Goal: Information Seeking & Learning: Learn about a topic

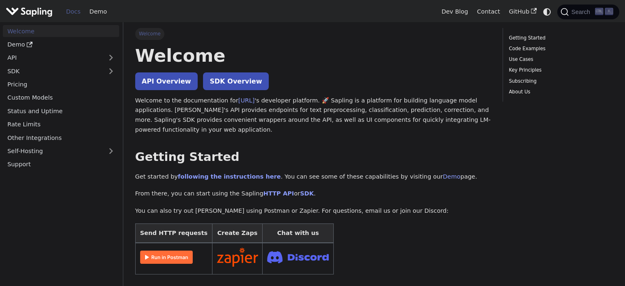
drag, startPoint x: 378, startPoint y: 105, endPoint x: 352, endPoint y: 70, distance: 43.2
click at [168, 51] on h1 "Welcome" at bounding box center [312, 55] width 355 height 22
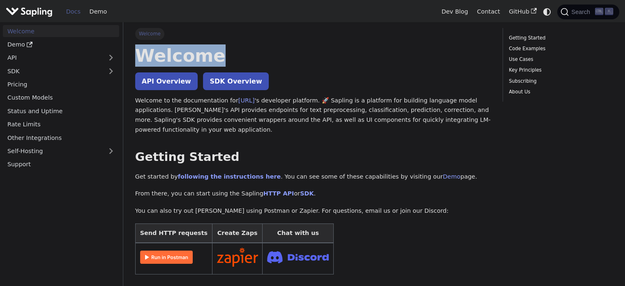
click at [168, 51] on h1 "Welcome" at bounding box center [312, 55] width 355 height 22
copy h1 "Welcome"
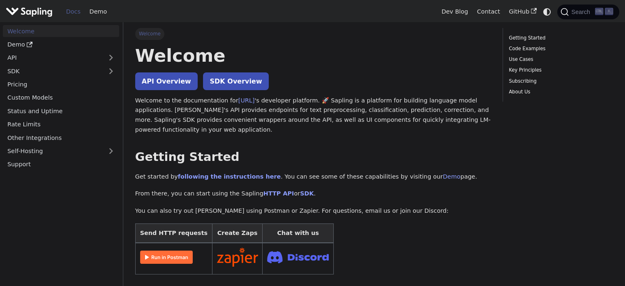
click at [167, 114] on p "Welcome to the documentation for [URL] 's developer platform. 🚀 Sapling is a pl…" at bounding box center [312, 115] width 355 height 39
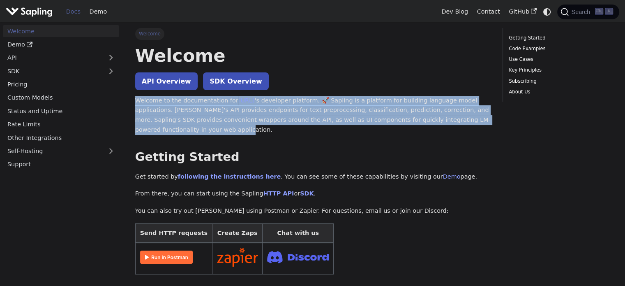
drag, startPoint x: 135, startPoint y: 99, endPoint x: 168, endPoint y: 131, distance: 46.2
click at [168, 131] on p "Welcome to the documentation for [URL] 's developer platform. 🚀 Sapling is a pl…" at bounding box center [312, 115] width 355 height 39
copy p "Welcome to the documentation for [URL] 's developer platform. 🚀 Sapling is a pl…"
click at [199, 129] on p "Welcome to the documentation for [URL] 's developer platform. 🚀 Sapling is a pl…" at bounding box center [312, 115] width 355 height 39
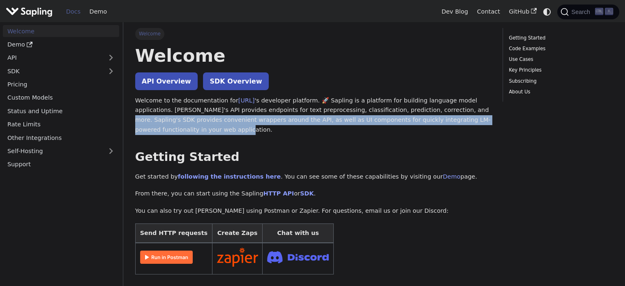
drag, startPoint x: 404, startPoint y: 109, endPoint x: 297, endPoint y: 128, distance: 109.3
click at [297, 128] on p "Welcome to the documentation for [URL] 's developer platform. 🚀 Sapling is a pl…" at bounding box center [312, 115] width 355 height 39
copy p "[PERSON_NAME] SDK provides convenient wrappers around the API, as well as UI co…"
click at [74, 53] on link "API" at bounding box center [53, 58] width 100 height 12
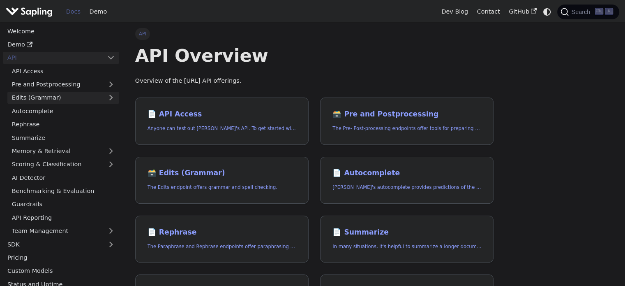
click at [65, 100] on link "Edits (Grammar)" at bounding box center [63, 98] width 112 height 12
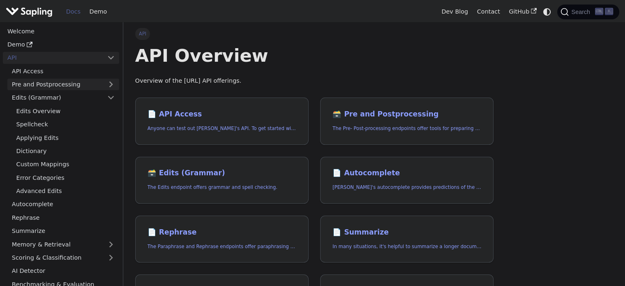
click at [67, 88] on link "Pre and Postprocessing" at bounding box center [63, 84] width 112 height 12
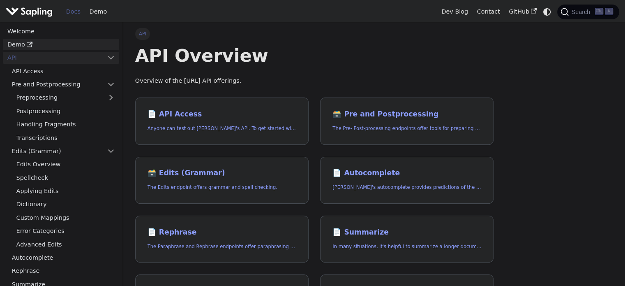
click at [44, 47] on link "Demo" at bounding box center [61, 45] width 116 height 12
click at [46, 32] on link "Welcome" at bounding box center [61, 31] width 116 height 12
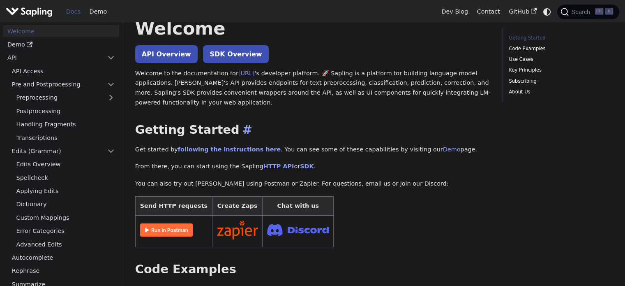
scroll to position [41, 0]
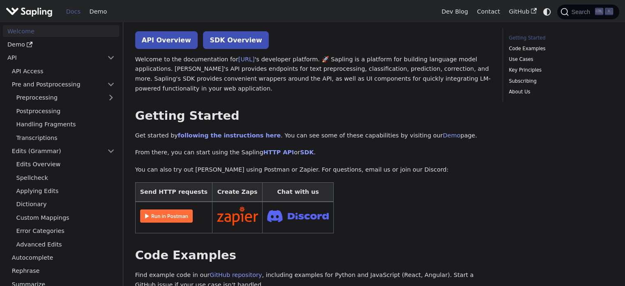
click at [254, 139] on p "Get started by following the instructions here . You can see some of these capa…" at bounding box center [312, 136] width 355 height 10
click at [213, 135] on link "following the instructions here" at bounding box center [229, 135] width 103 height 7
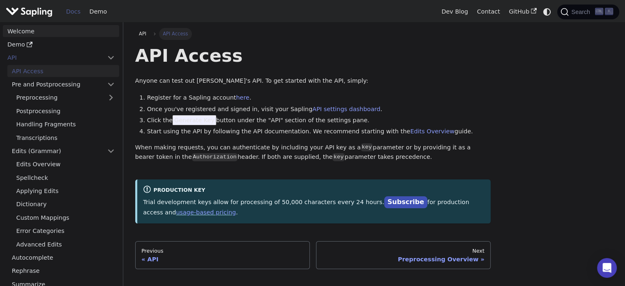
click at [37, 30] on link "Welcome" at bounding box center [61, 31] width 116 height 12
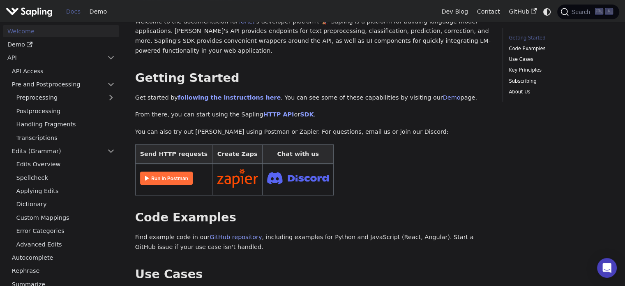
scroll to position [82, 0]
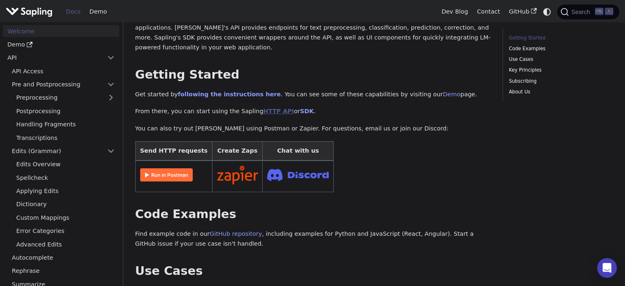
click at [263, 111] on link "HTTP API" at bounding box center [278, 111] width 31 height 7
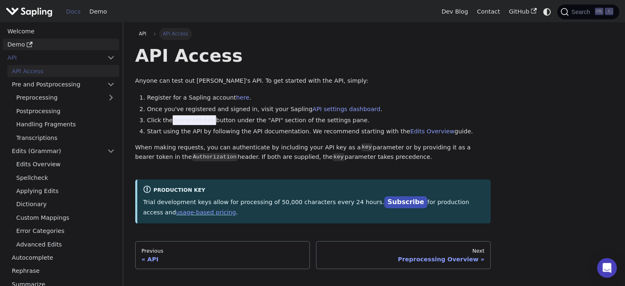
click at [37, 39] on link "Demo" at bounding box center [61, 45] width 116 height 12
click at [51, 27] on link "Welcome" at bounding box center [61, 31] width 116 height 12
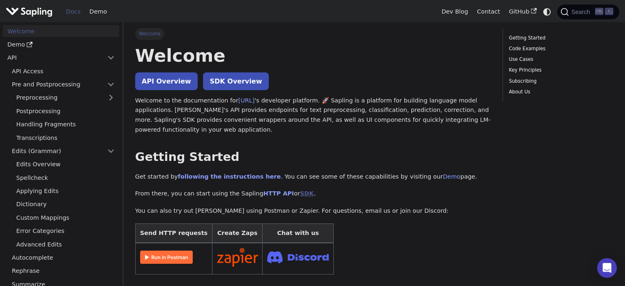
click at [300, 196] on link "SDK" at bounding box center [307, 193] width 14 height 7
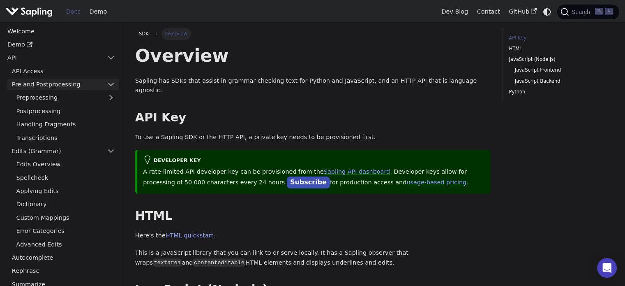
click at [63, 85] on link "Pre and Postprocessing" at bounding box center [63, 84] width 112 height 12
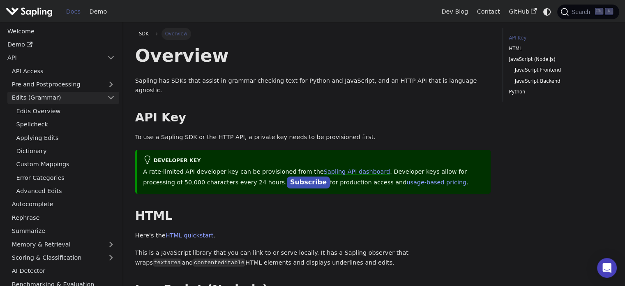
click at [76, 99] on link "Edits (Grammar)" at bounding box center [63, 98] width 112 height 12
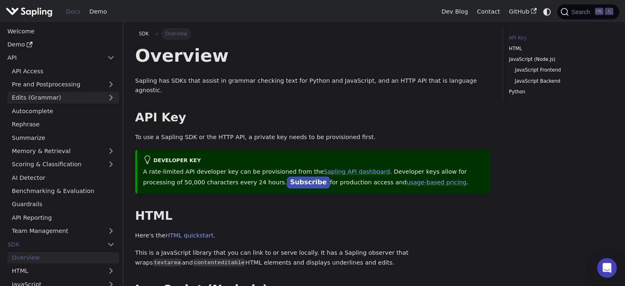
click at [84, 99] on link "Edits (Grammar)" at bounding box center [63, 98] width 112 height 12
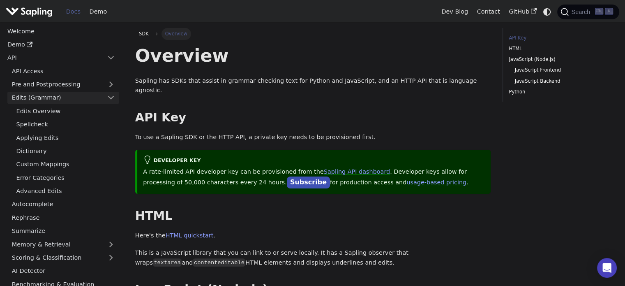
click at [84, 99] on link "Edits (Grammar)" at bounding box center [63, 98] width 112 height 12
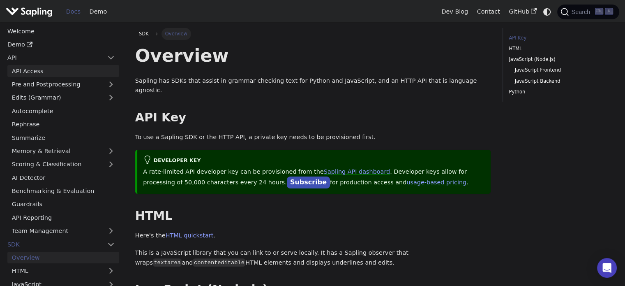
click at [41, 74] on link "API Access" at bounding box center [63, 71] width 112 height 12
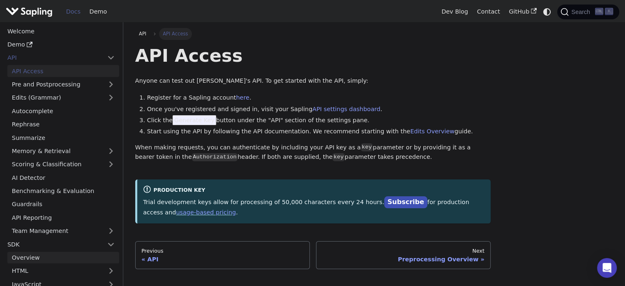
click at [46, 253] on link "Overview" at bounding box center [63, 257] width 112 height 12
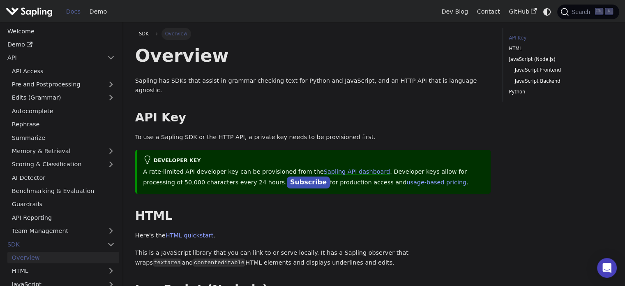
click at [47, 78] on ul "API Access Pre and Postprocessing Preprocessing Postprocessing Handling Fragmen…" at bounding box center [61, 150] width 116 height 171
click at [48, 74] on link "API Access" at bounding box center [63, 71] width 112 height 12
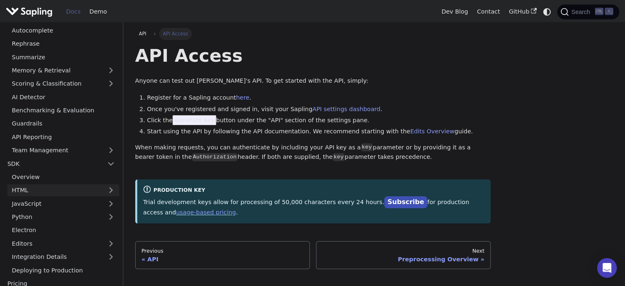
scroll to position [82, 0]
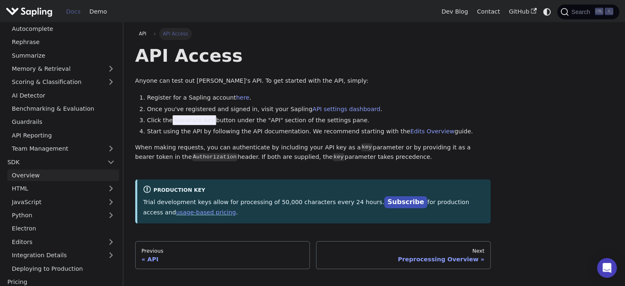
click at [22, 172] on link "Overview" at bounding box center [63, 175] width 112 height 12
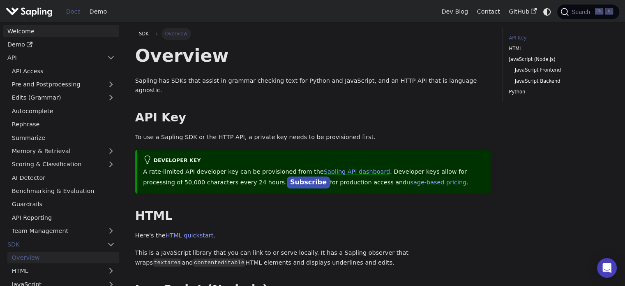
click at [41, 33] on link "Welcome" at bounding box center [61, 31] width 116 height 12
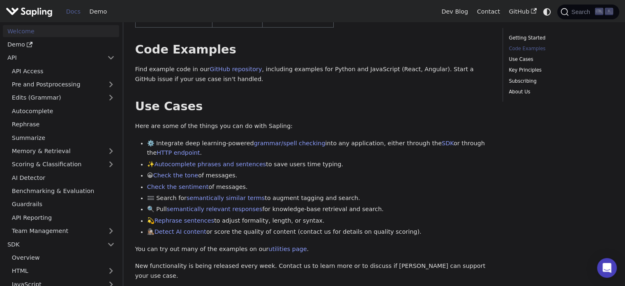
scroll to position [288, 0]
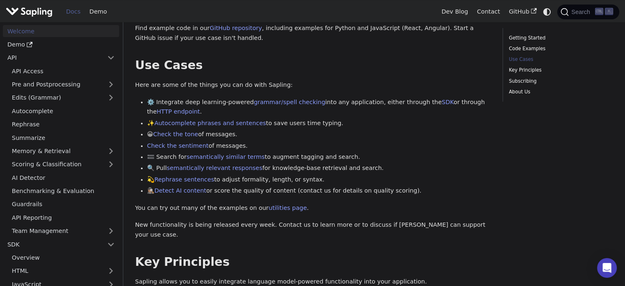
drag, startPoint x: 401, startPoint y: 188, endPoint x: 184, endPoint y: 115, distance: 229.8
click at [184, 115] on ul "⚙️ Integrate deep learning-powered grammar/spell checking into any application,…" at bounding box center [312, 146] width 355 height 98
click at [376, 216] on div "Welcome API Overview SDK Overview Welcome to the documentation for [URL] 's dev…" at bounding box center [312, 175] width 355 height 837
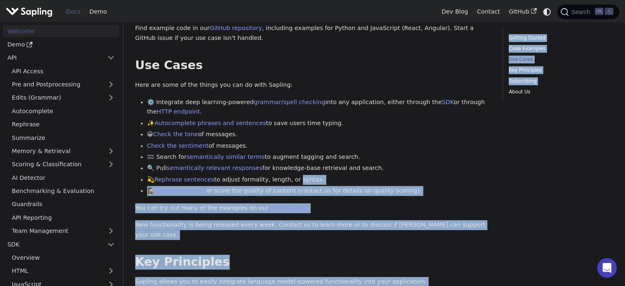
drag, startPoint x: 507, startPoint y: 230, endPoint x: 285, endPoint y: 177, distance: 228.9
click at [285, 177] on div "Welcome On this page Welcome API Overview SDK Overview Welcome to the documenta…" at bounding box center [374, 189] width 490 height 899
click at [372, 224] on p "New functionality is being released every week. Contact us to learn more or to …" at bounding box center [312, 230] width 355 height 20
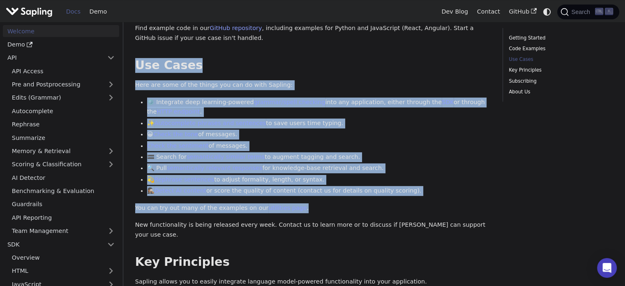
drag, startPoint x: 305, startPoint y: 210, endPoint x: 126, endPoint y: 62, distance: 232.0
click at [126, 62] on div "Welcome On this page Welcome API Overview SDK Overview Welcome to the documenta…" at bounding box center [374, 193] width 502 height 917
copy div "Use Cases ​ Here are some of the things you can do with Sapling: ⚙️ Integrate d…"
click at [144, 68] on h2 "Use Cases ​" at bounding box center [312, 65] width 355 height 15
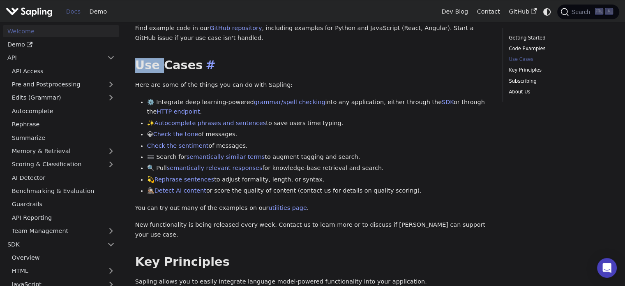
click at [144, 68] on h2 "Use Cases ​" at bounding box center [312, 65] width 355 height 15
click at [464, 99] on li "⚙️ Integrate deep learning-powered grammar/spell checking into any application,…" at bounding box center [319, 107] width 344 height 20
click at [200, 108] on link "HTTP endpoint" at bounding box center [178, 111] width 43 height 7
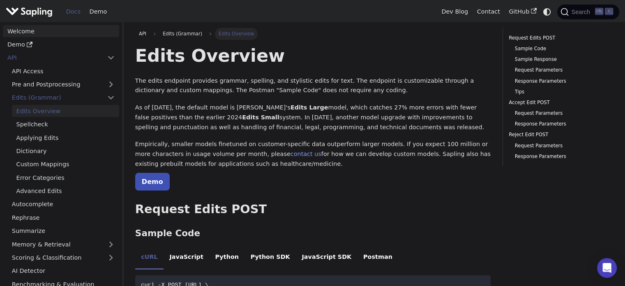
click at [18, 28] on link "Welcome" at bounding box center [61, 31] width 116 height 12
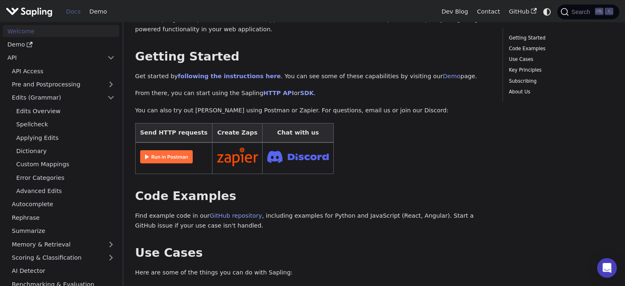
scroll to position [288, 0]
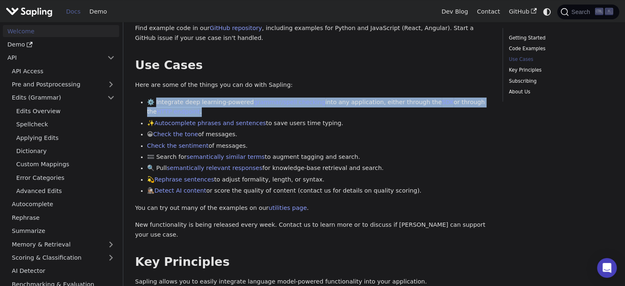
drag, startPoint x: 183, startPoint y: 112, endPoint x: 156, endPoint y: 101, distance: 28.9
click at [156, 101] on li "⚙️ Integrate deep learning-powered grammar/spell checking into any application,…" at bounding box center [319, 107] width 344 height 20
copy li "Integrate deep learning-powered grammar/spell checking into any application, ei…"
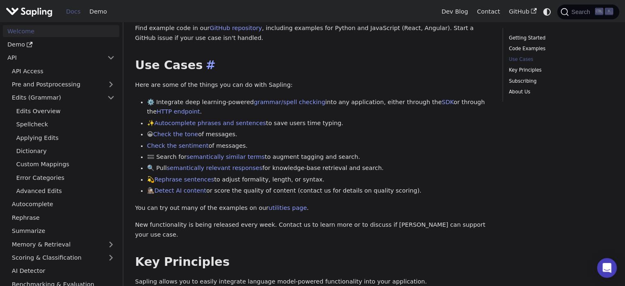
click at [142, 69] on h2 "Use Cases ​" at bounding box center [312, 65] width 355 height 15
drag, startPoint x: 132, startPoint y: 64, endPoint x: 409, endPoint y: 192, distance: 305.1
click at [409, 192] on div "Welcome On this page Welcome API Overview SDK Overview Welcome to the documenta…" at bounding box center [312, 189] width 367 height 899
copy div "Use Cases ​ Here are some of the things you can do with Sapling: ⚙️ Integrate d…"
click at [188, 115] on li "⚙️ Integrate deep learning-powered grammar/spell checking into any application,…" at bounding box center [319, 107] width 344 height 20
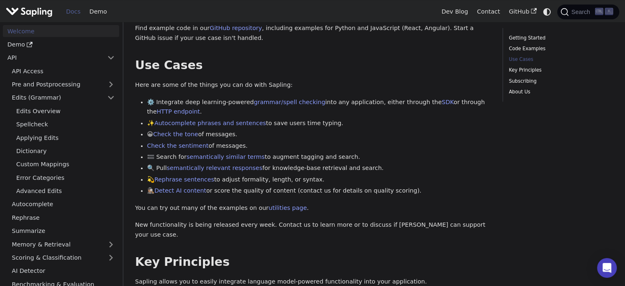
click at [192, 102] on li "⚙️ Integrate deep learning-powered grammar/spell checking into any application,…" at bounding box center [319, 107] width 344 height 20
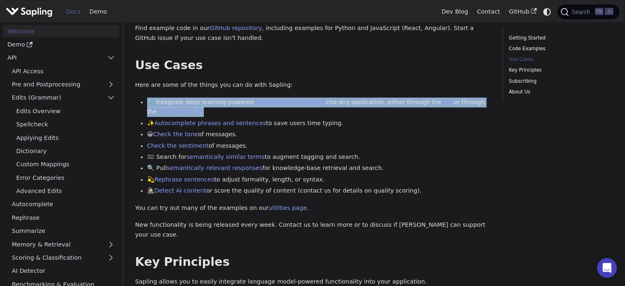
click at [192, 102] on li "⚙️ Integrate deep learning-powered grammar/spell checking into any application,…" at bounding box center [319, 107] width 344 height 20
copy ul "⚙️ Integrate deep learning-powered grammar/spell checking into any application,…"
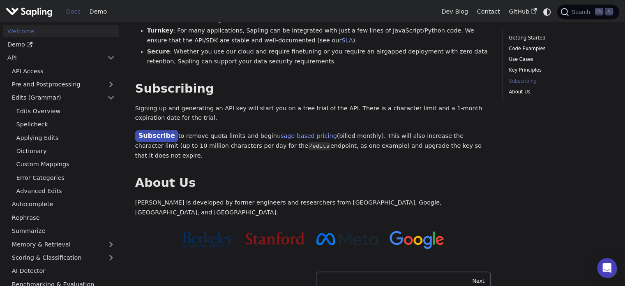
scroll to position [616, 0]
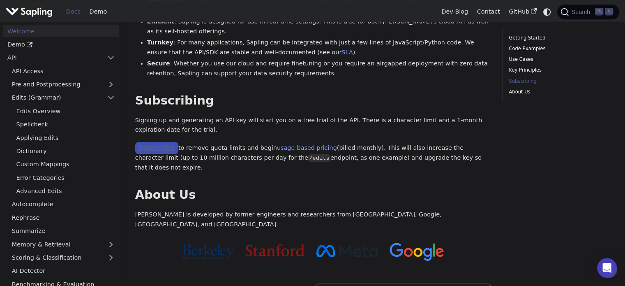
click at [159, 142] on link "Subscribe" at bounding box center [156, 148] width 43 height 12
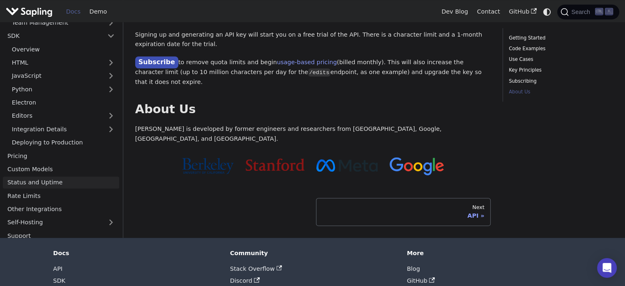
scroll to position [260, 0]
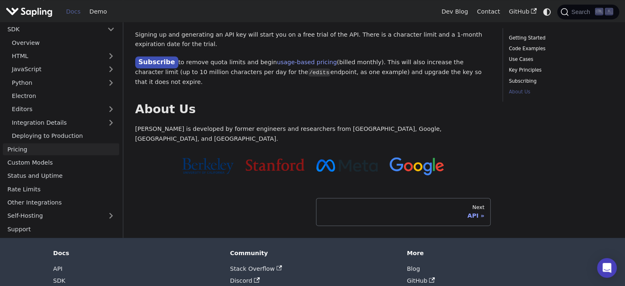
click at [24, 143] on link "Pricing" at bounding box center [61, 149] width 116 height 12
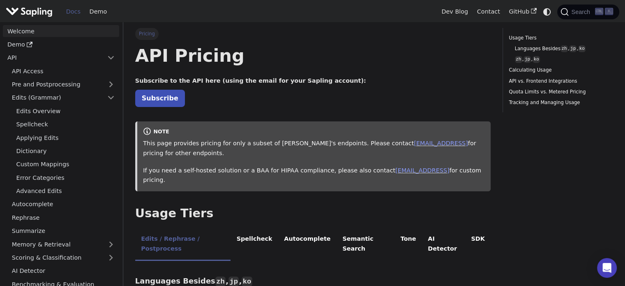
click at [45, 32] on link "Welcome" at bounding box center [61, 31] width 116 height 12
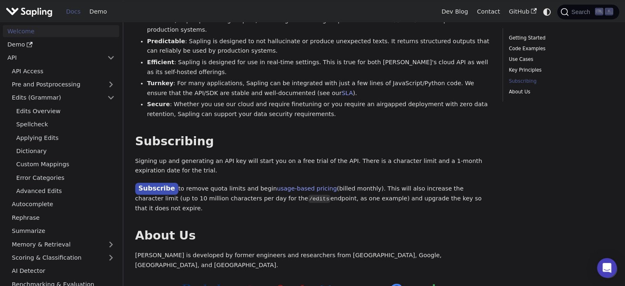
scroll to position [575, 0]
click at [46, 57] on link "API" at bounding box center [53, 58] width 100 height 12
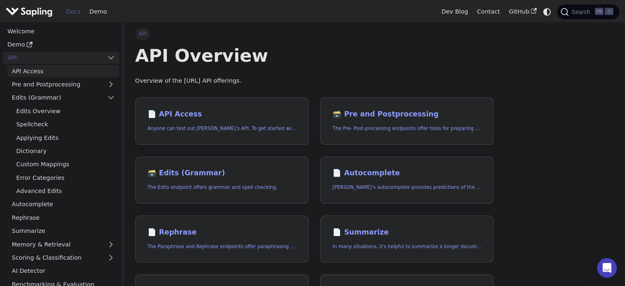
click at [46, 72] on link "API Access" at bounding box center [63, 71] width 112 height 12
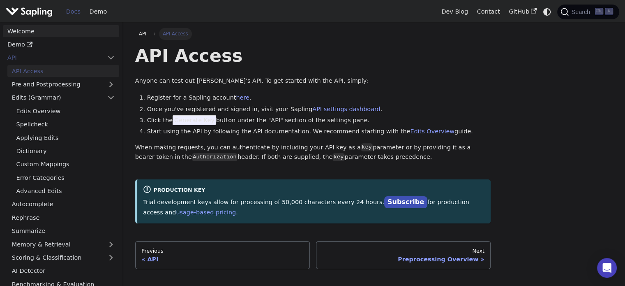
click at [35, 32] on link "Welcome" at bounding box center [61, 31] width 116 height 12
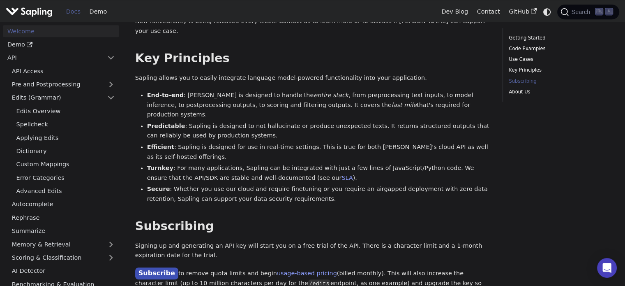
scroll to position [575, 0]
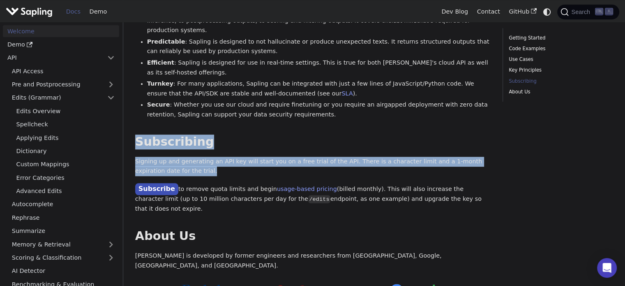
drag, startPoint x: 137, startPoint y: 120, endPoint x: 200, endPoint y: 154, distance: 71.1
copy div "Subscribing ​ Signing up and generating an API key will start you on a free tri…"
click at [170, 157] on p "Signing up and generating an API key will start you on a free trial of the API.…" at bounding box center [312, 167] width 355 height 20
